Goal: Task Accomplishment & Management: Use online tool/utility

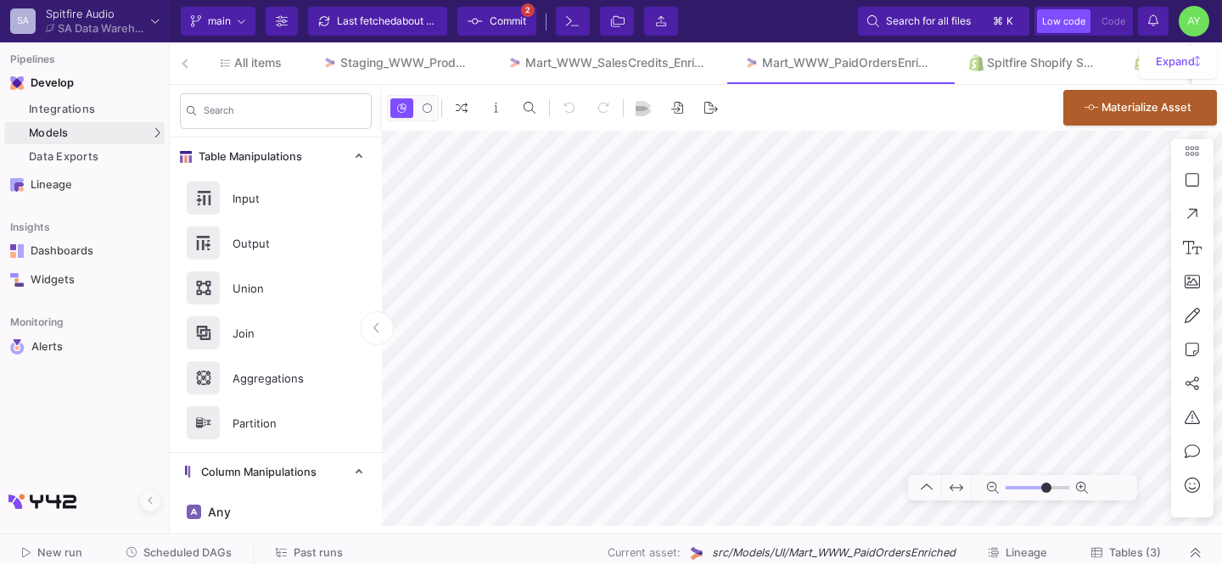
type input "-50"
click at [451, 61] on div "Staging_WWW_Products" at bounding box center [403, 63] width 126 height 14
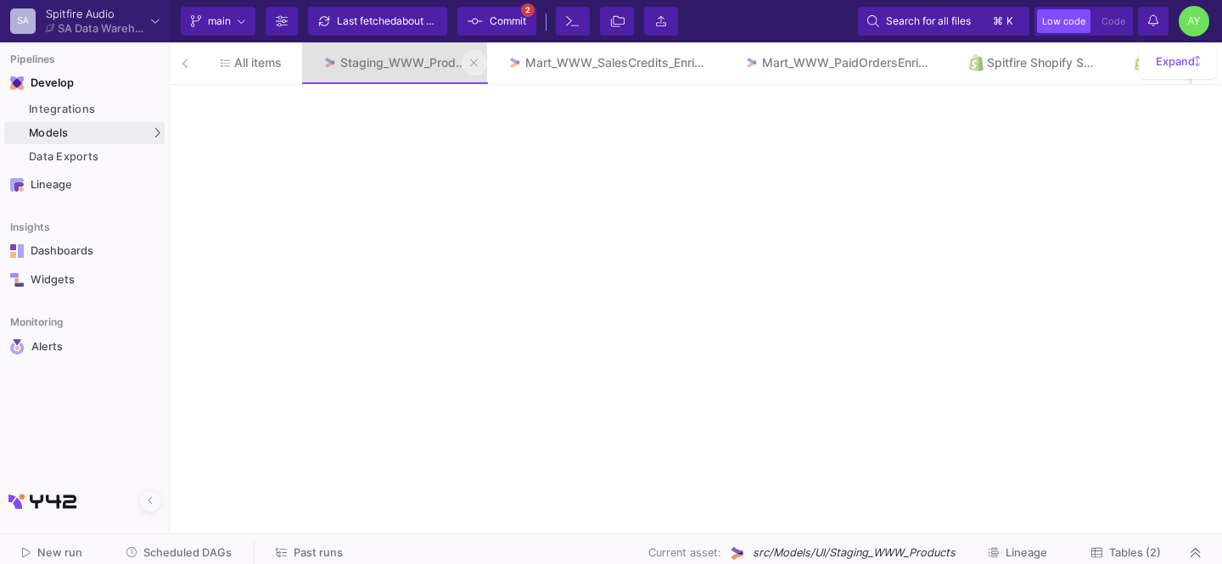
click at [467, 64] on button at bounding box center [473, 62] width 25 height 25
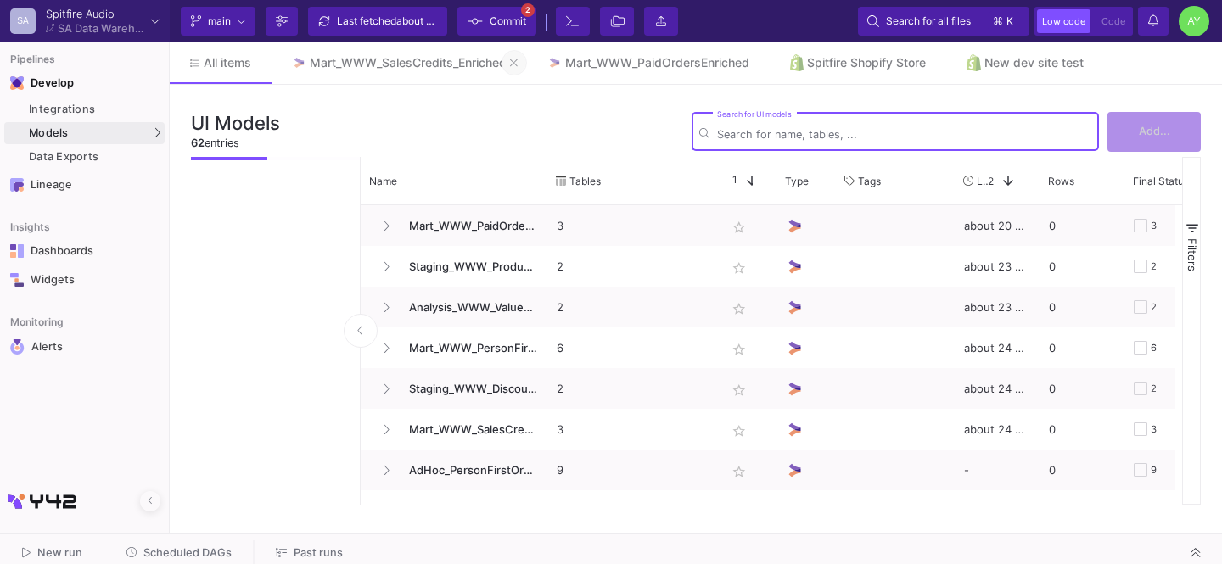
click at [517, 61] on icon at bounding box center [514, 63] width 8 height 8
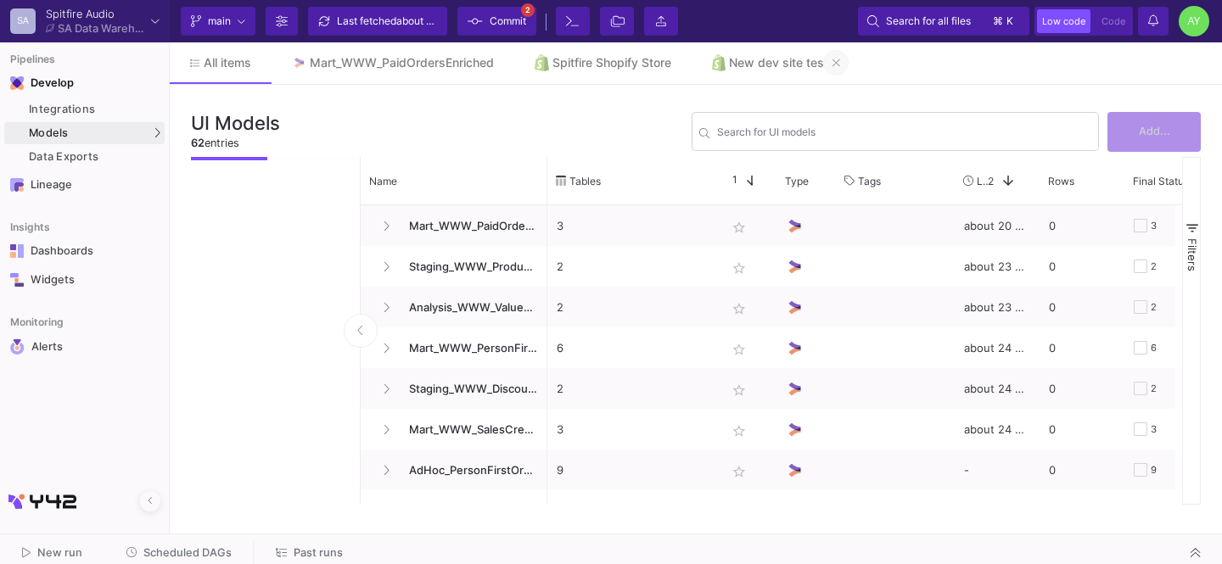
click at [836, 63] on icon at bounding box center [836, 63] width 8 height 12
click at [564, 69] on div "Spitfire Shopify Store" at bounding box center [611, 63] width 119 height 14
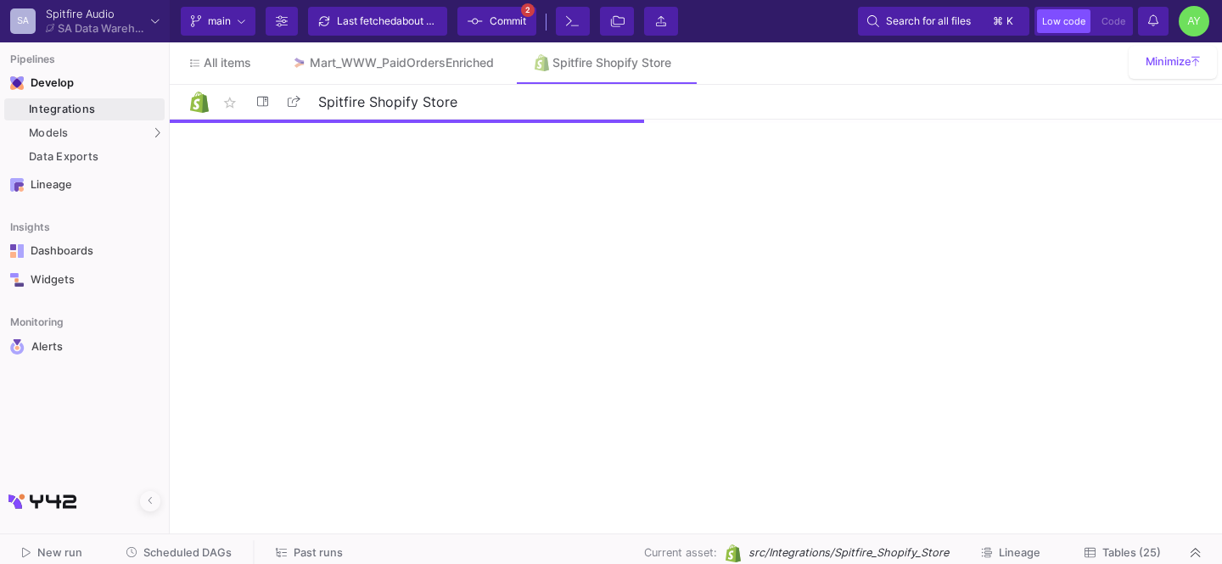
click at [1116, 542] on button "Tables (25)" at bounding box center [1122, 553] width 117 height 26
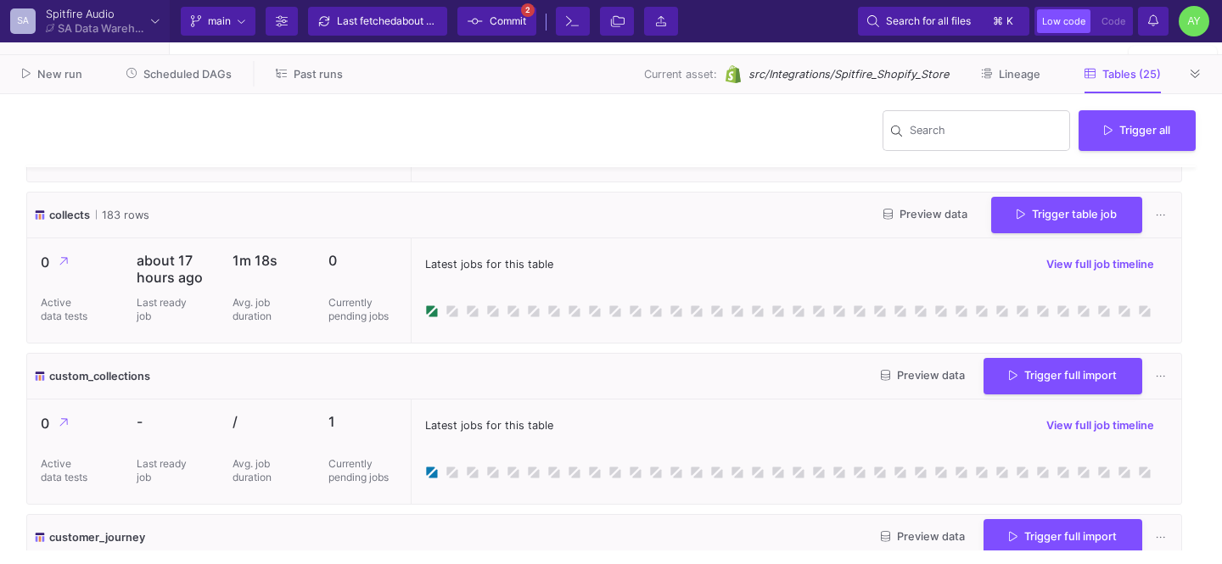
scroll to position [282, 0]
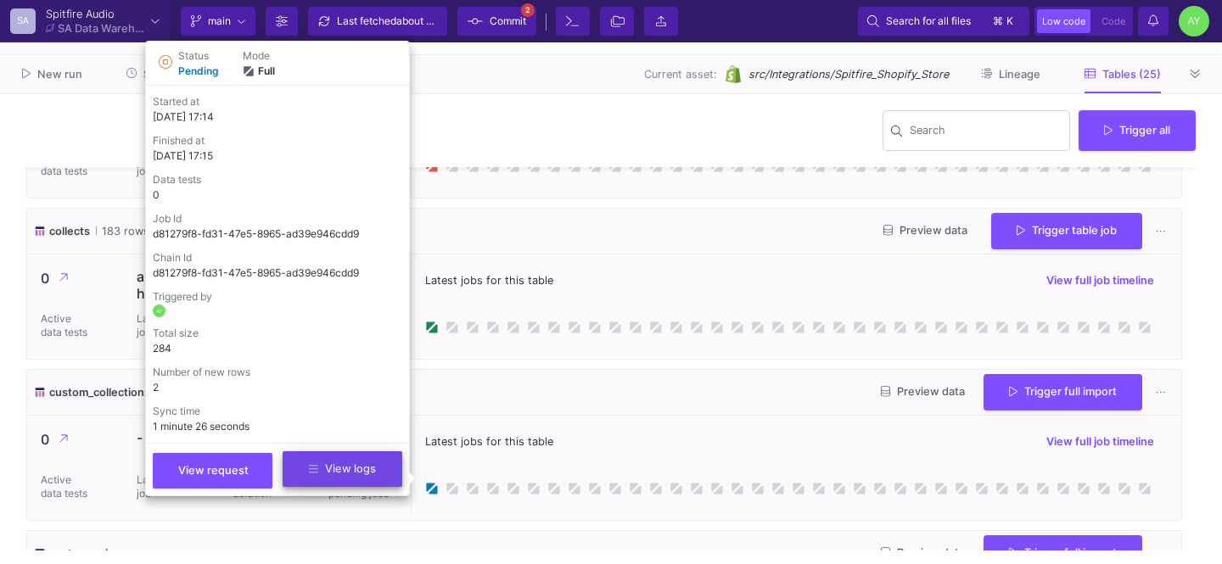
click at [353, 465] on span "View logs" at bounding box center [342, 468] width 67 height 13
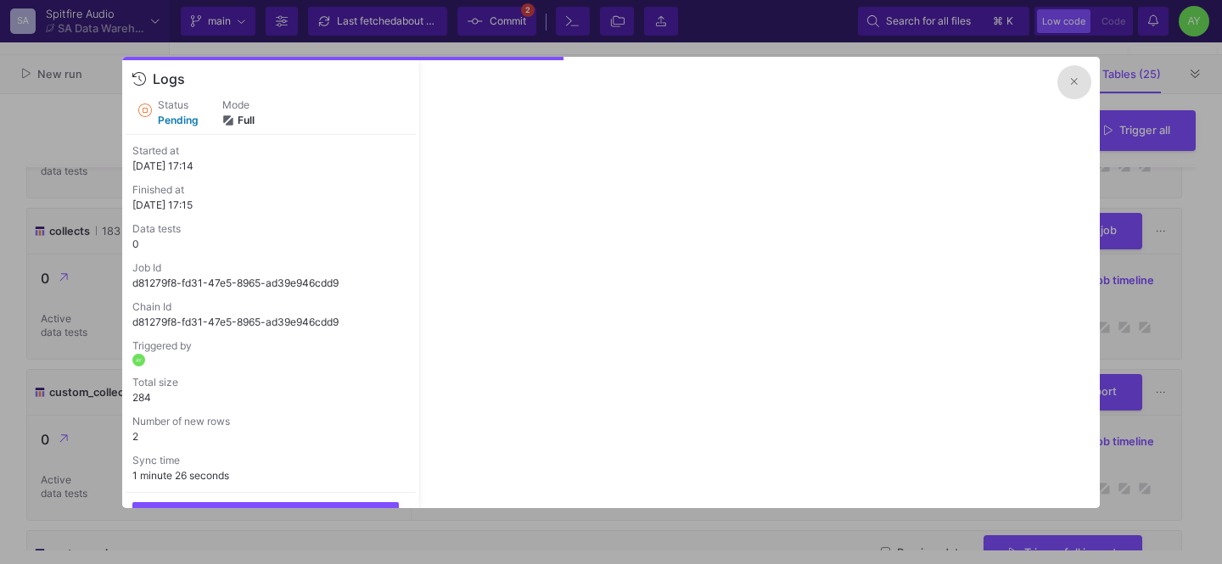
click at [1077, 84] on button at bounding box center [1074, 82] width 34 height 34
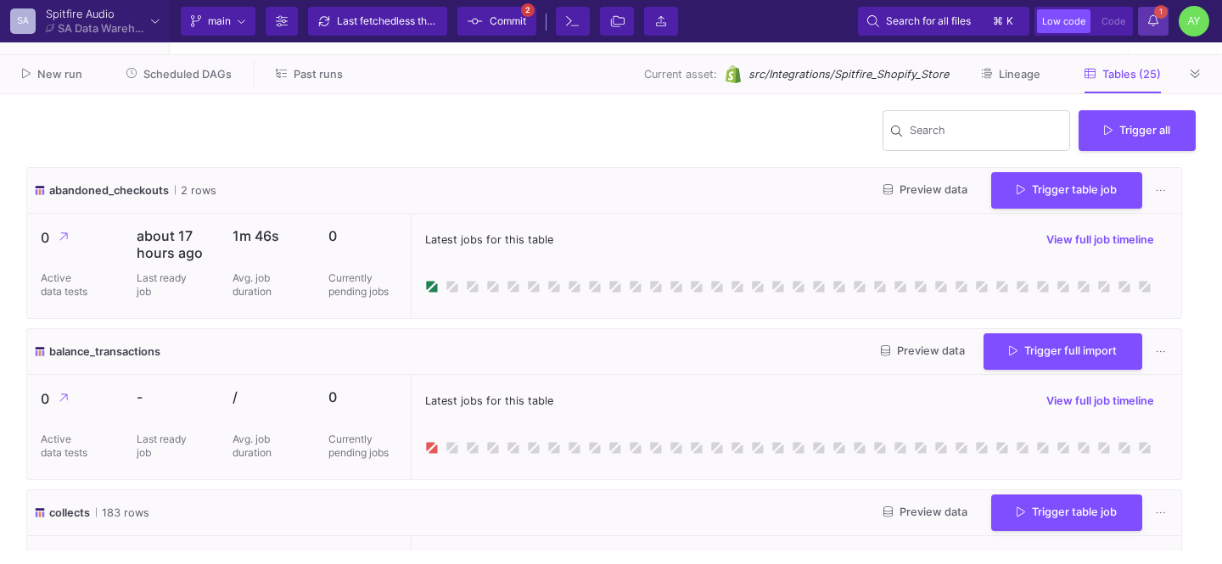
click at [1156, 28] on y42-notifications-label "1 1 Notifications" at bounding box center [1153, 21] width 10 height 26
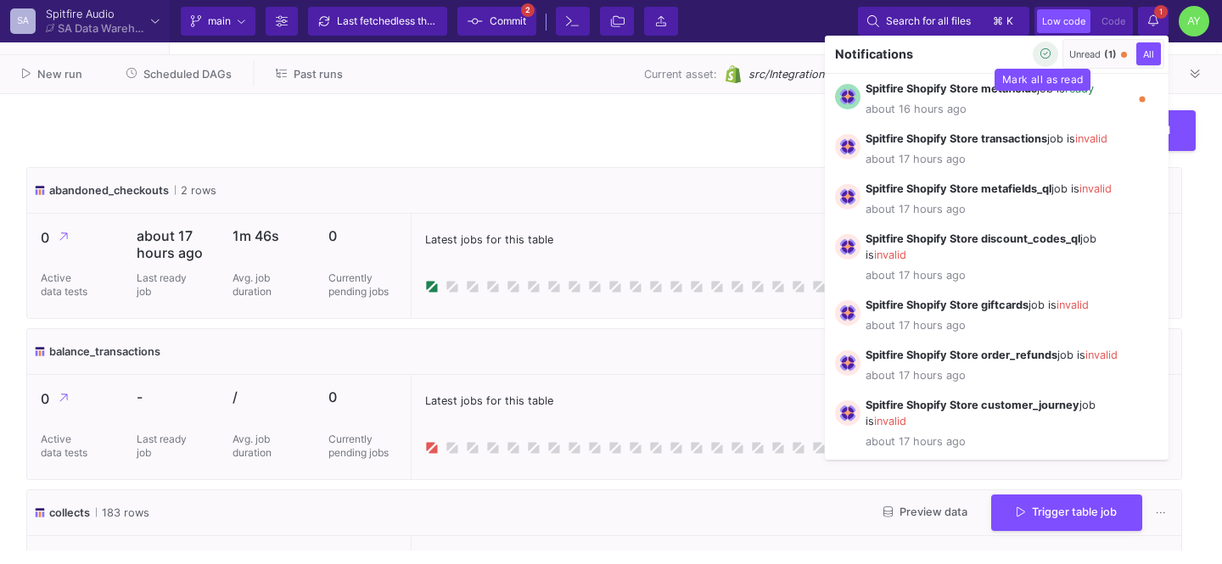
click at [1041, 56] on icon "button" at bounding box center [1045, 53] width 11 height 11
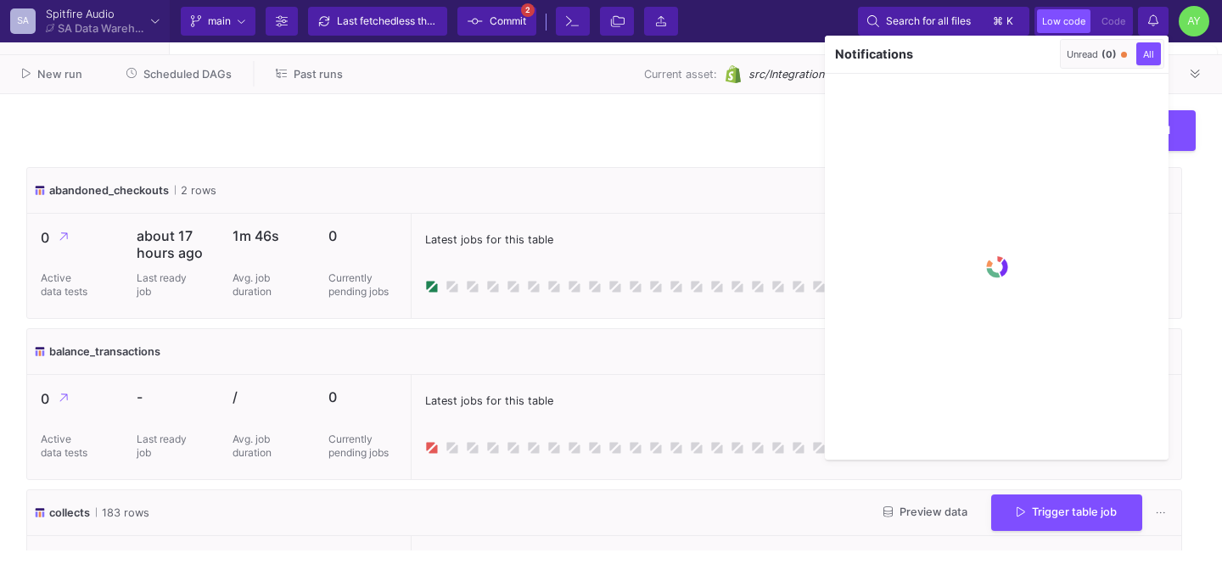
click at [1138, 26] on div at bounding box center [611, 282] width 1222 height 564
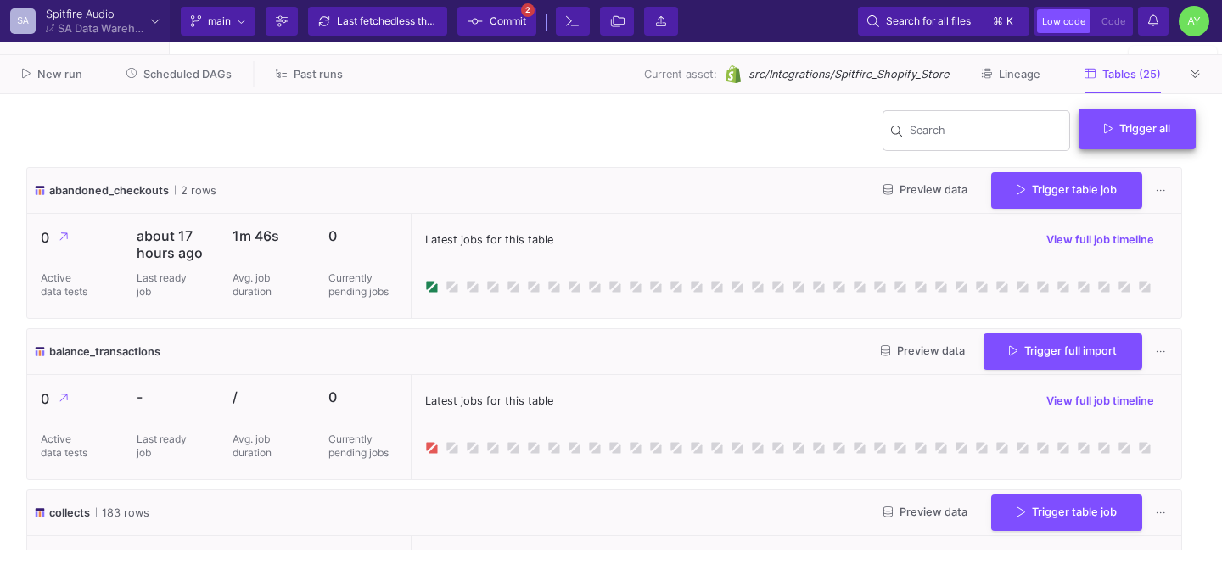
click at [1116, 136] on button "Trigger all" at bounding box center [1136, 129] width 117 height 41
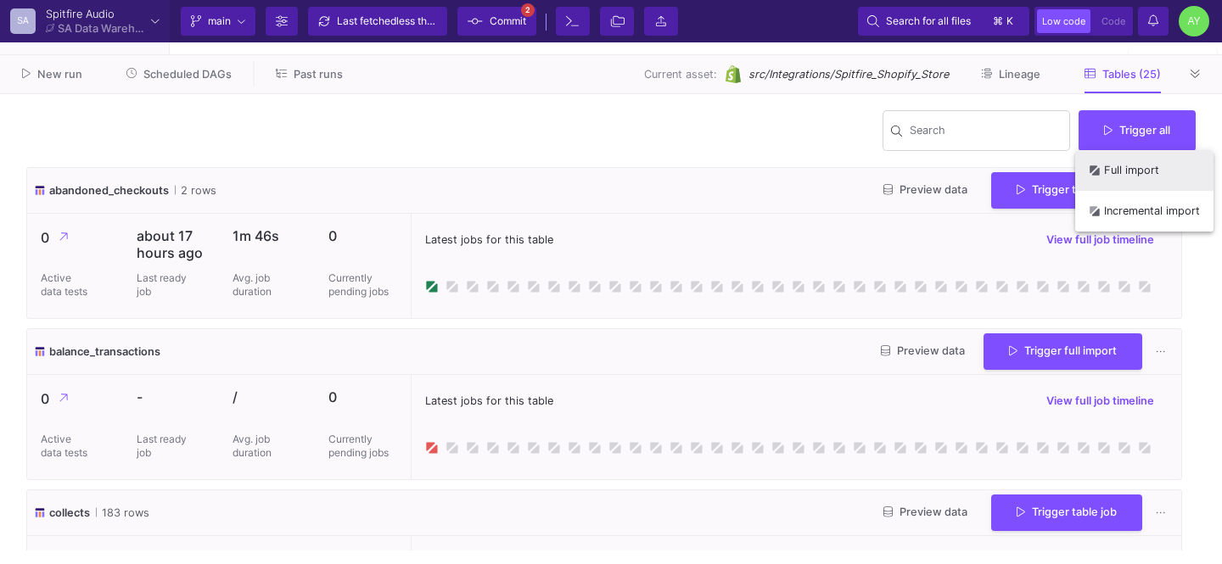
click at [1118, 164] on button "Full import" at bounding box center [1144, 170] width 138 height 41
